Goal: Use online tool/utility: Utilize a website feature to perform a specific function

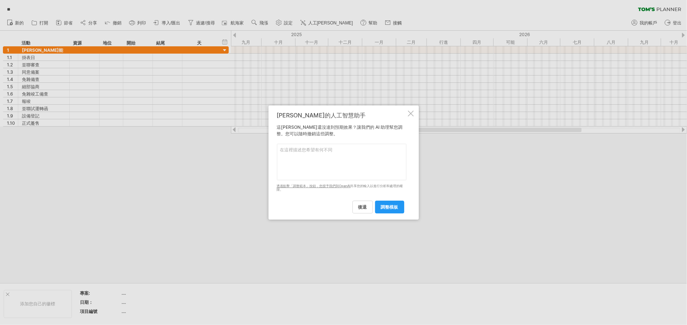
click at [305, 150] on textarea at bounding box center [342, 162] width 130 height 36
type textarea "請把資源改成預計開始時間 地位改成預計結束時間 開始改成實際開始時間 結尾改成實際結束時間 增加一欄紅綠燈提示"
click at [393, 209] on font "調整模板" at bounding box center [390, 206] width 18 height 5
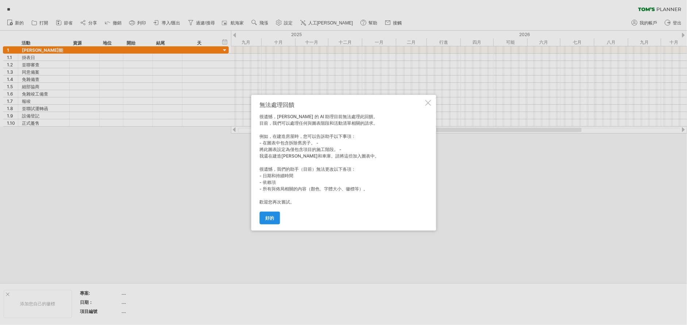
click at [277, 219] on link "好的" at bounding box center [269, 218] width 20 height 13
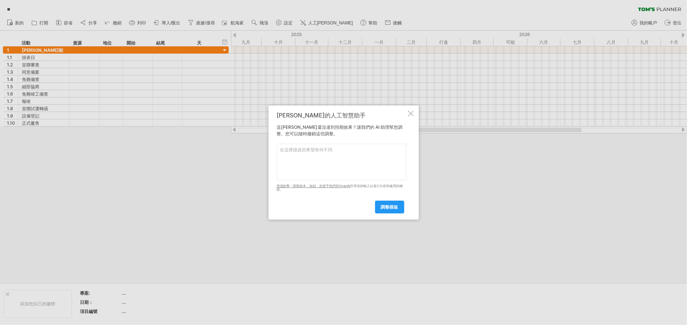
click at [411, 112] on div at bounding box center [411, 114] width 6 height 6
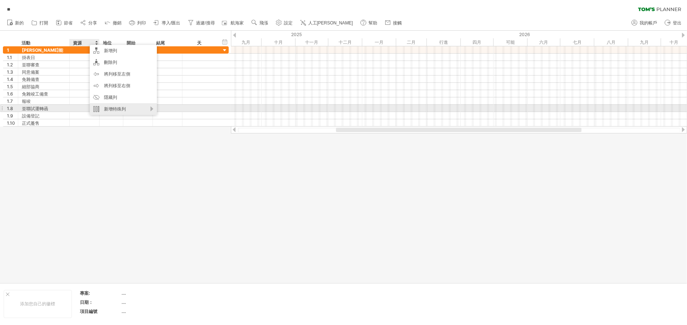
click at [143, 109] on div "新增特殊列" at bounding box center [123, 109] width 67 height 12
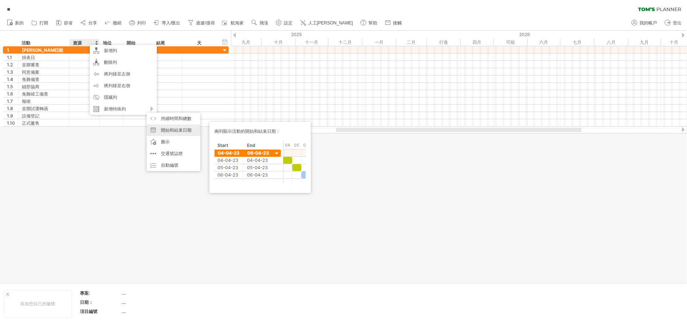
click at [181, 130] on font "開始和結束日期" at bounding box center [176, 129] width 31 height 5
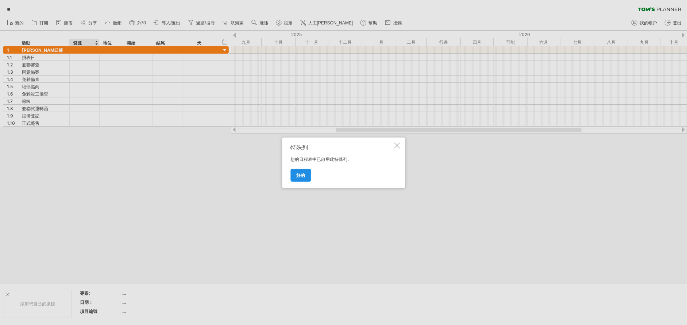
click at [300, 176] on font "好的" at bounding box center [300, 175] width 9 height 5
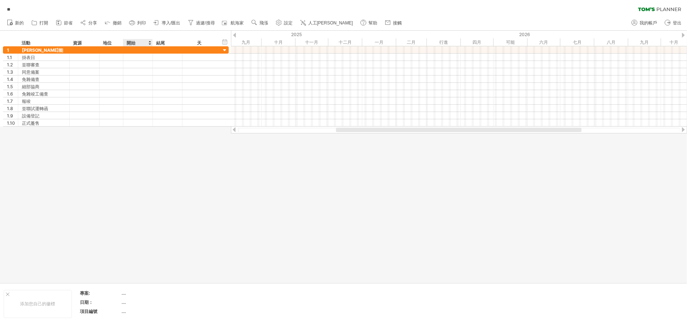
click at [137, 41] on div "開始" at bounding box center [138, 42] width 22 height 7
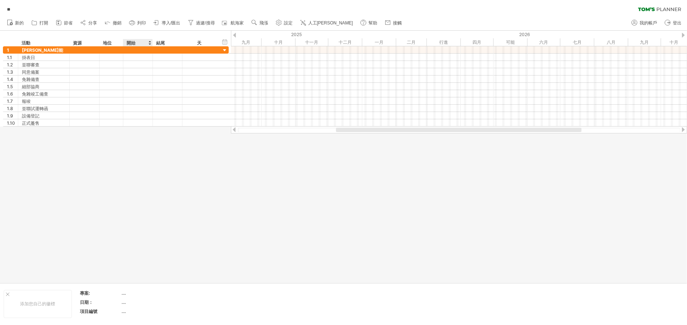
click at [137, 41] on div "開始" at bounding box center [138, 42] width 22 height 7
click at [149, 43] on div at bounding box center [149, 42] width 3 height 7
click at [203, 43] on div "天" at bounding box center [199, 42] width 35 height 7
click at [214, 44] on div "天" at bounding box center [199, 42] width 35 height 7
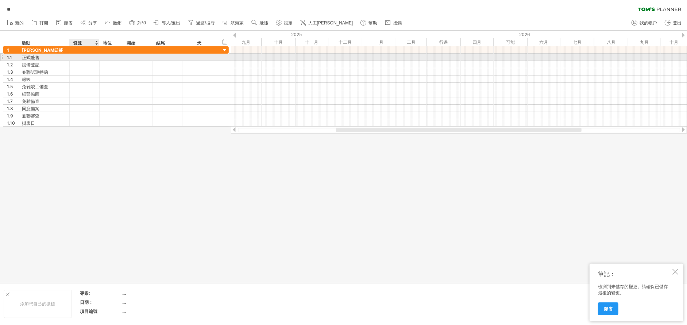
click at [84, 57] on div at bounding box center [84, 57] width 22 height 7
click at [89, 43] on div "資源" at bounding box center [84, 42] width 22 height 7
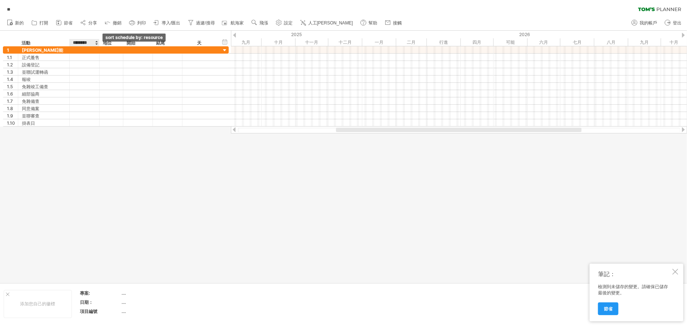
click at [96, 44] on div at bounding box center [96, 42] width 3 height 7
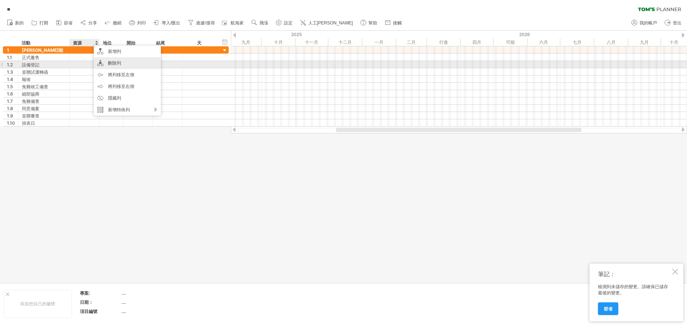
click at [121, 61] on div "刪除列" at bounding box center [127, 63] width 67 height 12
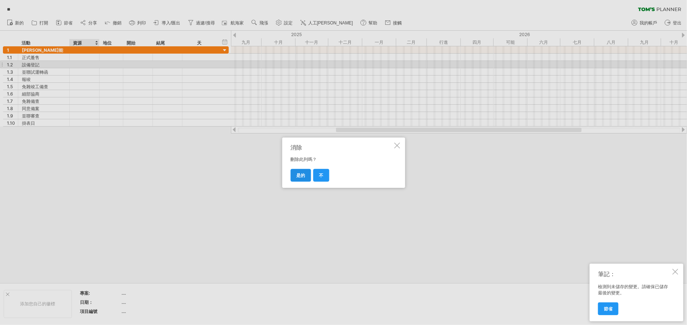
click at [305, 177] on link "是的" at bounding box center [300, 175] width 20 height 13
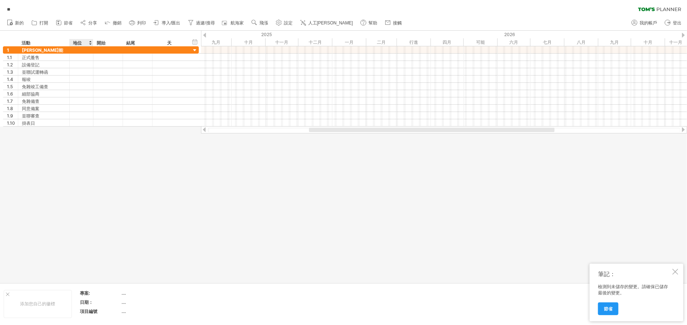
click at [78, 41] on font "地位" at bounding box center [77, 42] width 9 height 5
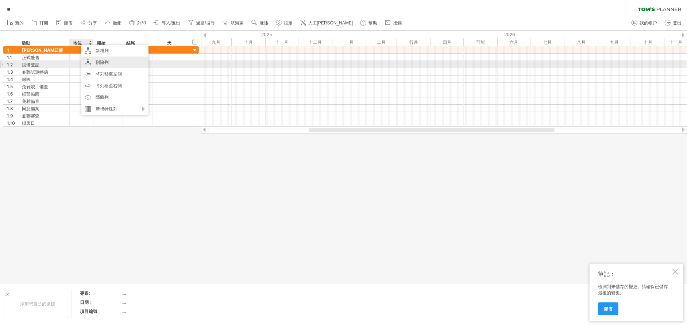
click at [96, 62] on font "刪除列" at bounding box center [102, 61] width 13 height 5
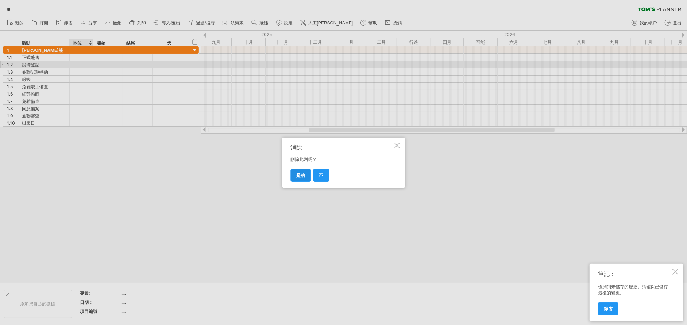
click at [301, 174] on font "是的" at bounding box center [300, 175] width 9 height 5
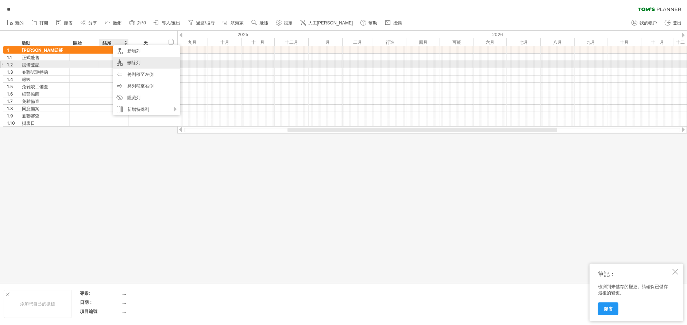
click at [126, 63] on div "刪除列" at bounding box center [146, 63] width 67 height 12
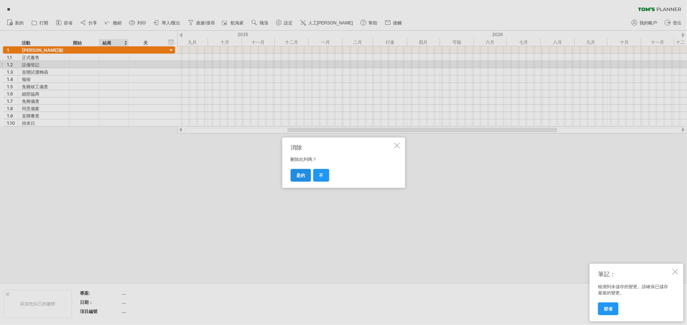
click at [303, 176] on font "是的" at bounding box center [300, 175] width 9 height 5
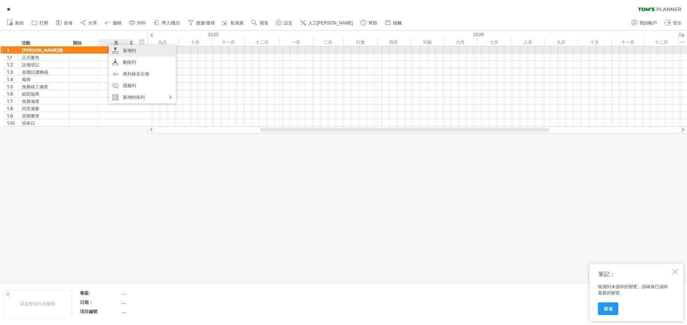
click at [135, 49] on font "新增列" at bounding box center [129, 50] width 13 height 5
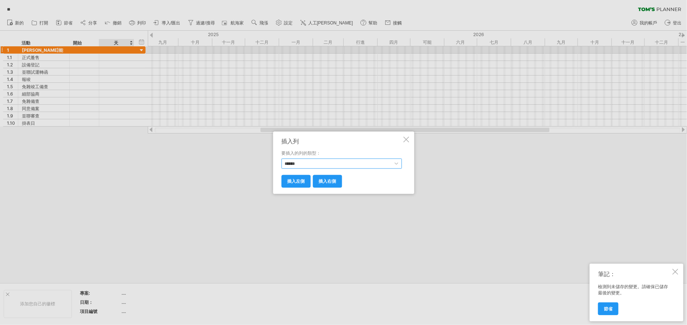
click at [309, 163] on select "****** **** **** ** ** *** ****" at bounding box center [341, 163] width 120 height 10
select select "*******"
click at [281, 158] on select "****** **** **** ** ** *** ****" at bounding box center [341, 163] width 120 height 10
click at [326, 180] on font "插入右側" at bounding box center [328, 180] width 18 height 5
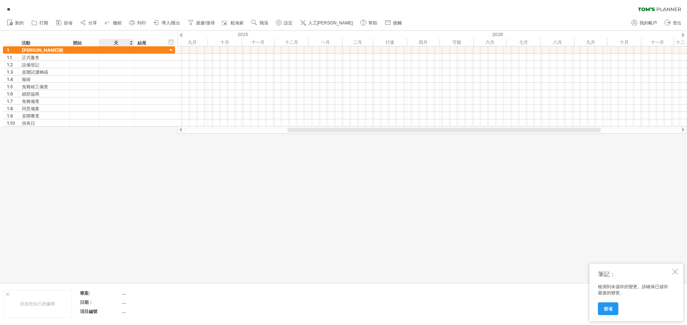
drag, startPoint x: 144, startPoint y: 43, endPoint x: 162, endPoint y: 44, distance: 17.9
click at [107, 43] on div "******** 活動 開始 天 結尾" at bounding box center [83, 42] width 161 height 7
drag, startPoint x: 151, startPoint y: 45, endPoint x: 167, endPoint y: 53, distance: 18.1
click at [122, 45] on div "******** 活動 開始 天 結尾" at bounding box center [83, 42] width 161 height 7
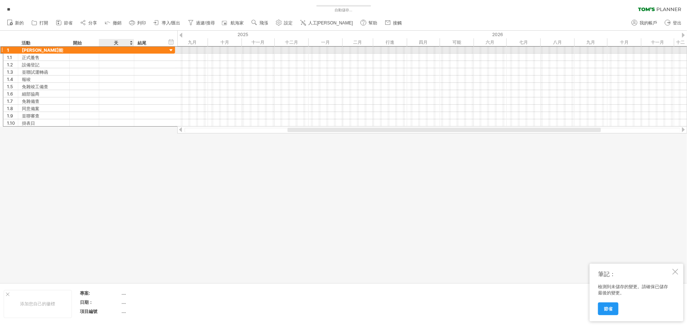
drag, startPoint x: 150, startPoint y: 51, endPoint x: 136, endPoint y: 50, distance: 14.7
click at [136, 50] on div at bounding box center [149, 49] width 30 height 7
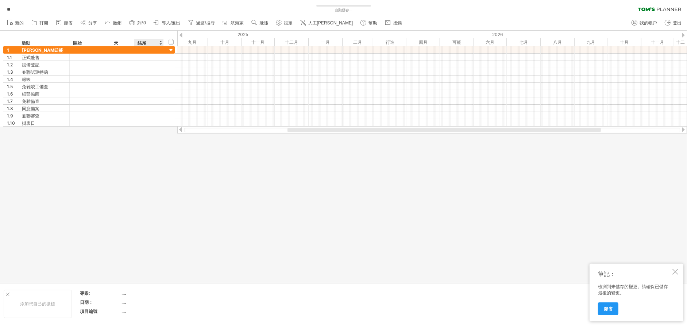
click at [146, 43] on div "結尾" at bounding box center [149, 42] width 22 height 7
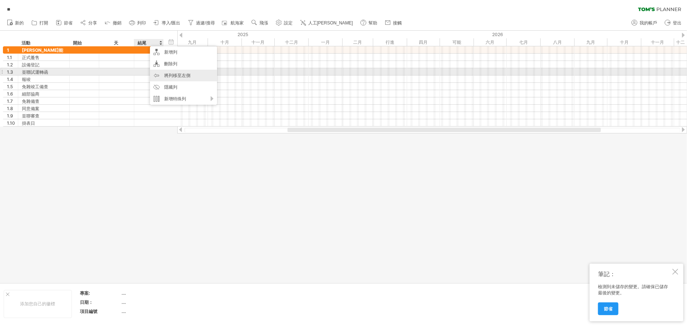
click at [163, 74] on div "將列移至左側" at bounding box center [183, 76] width 67 height 12
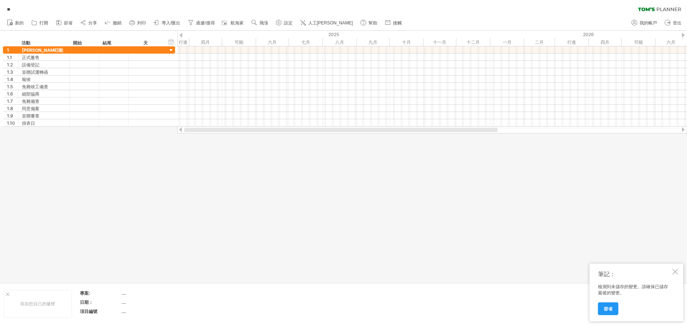
drag, startPoint x: 300, startPoint y: 130, endPoint x: 169, endPoint y: 132, distance: 131.4
click at [169, 132] on div "嘗試造訪 [DOMAIN_NAME] 再次連接... 0% 自動儲存... ** 清除過濾器" at bounding box center [343, 162] width 687 height 325
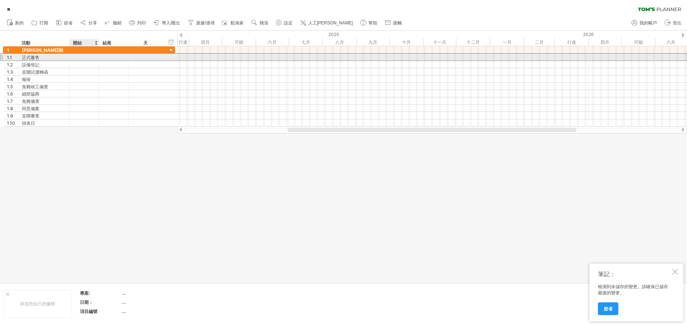
click at [82, 57] on div at bounding box center [85, 57] width 30 height 7
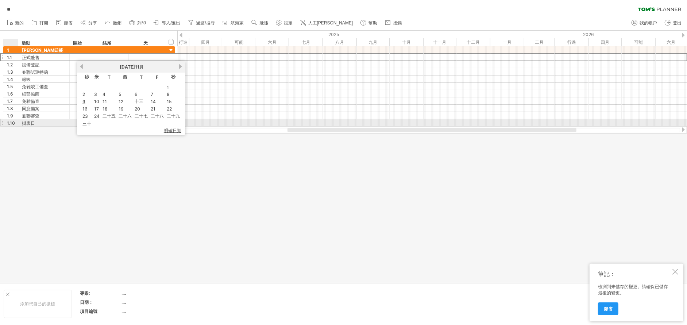
click at [13, 122] on font "1.10" at bounding box center [11, 122] width 8 height 5
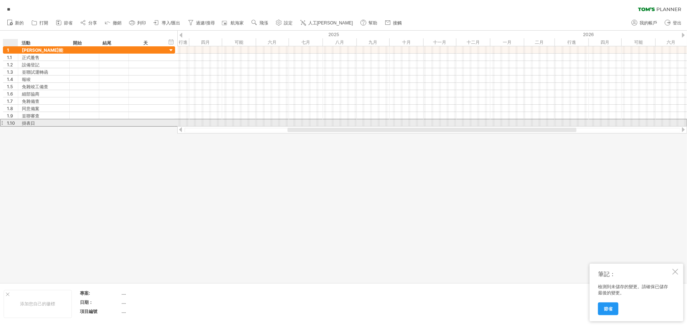
click at [11, 122] on font "1.10" at bounding box center [11, 122] width 8 height 5
click at [17, 122] on div at bounding box center [17, 122] width 4 height 7
click at [2, 123] on div at bounding box center [1, 123] width 3 height 8
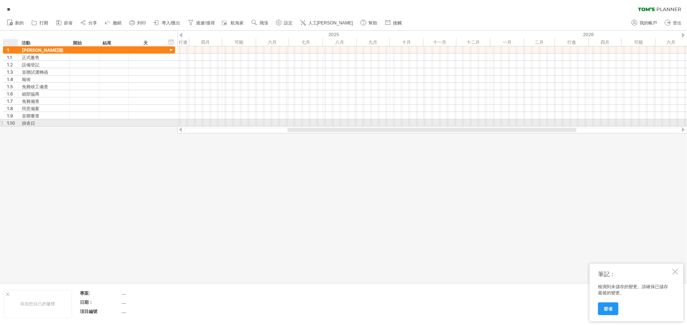
click at [17, 123] on div at bounding box center [17, 122] width 4 height 7
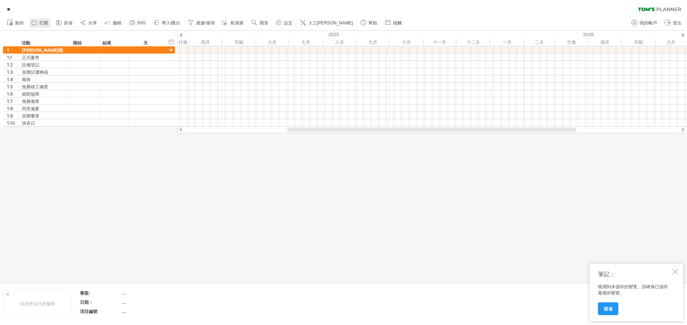
click at [46, 24] on font "打開" at bounding box center [43, 22] width 9 height 5
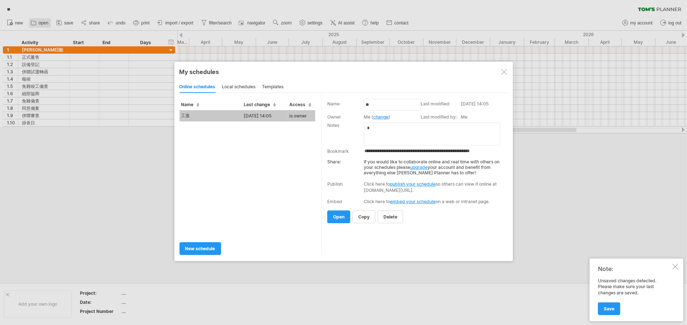
click at [504, 72] on div at bounding box center [504, 72] width 6 height 6
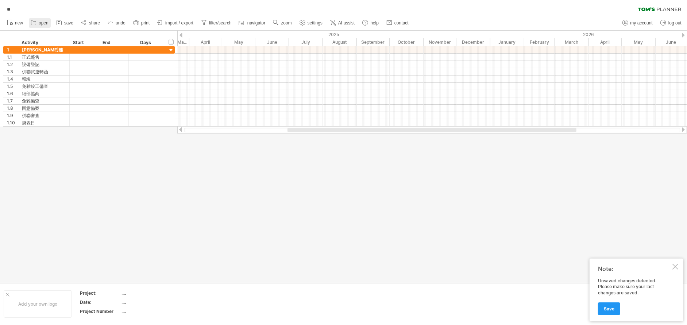
click at [482, 178] on div at bounding box center [343, 157] width 687 height 252
